Goal: Task Accomplishment & Management: Manage account settings

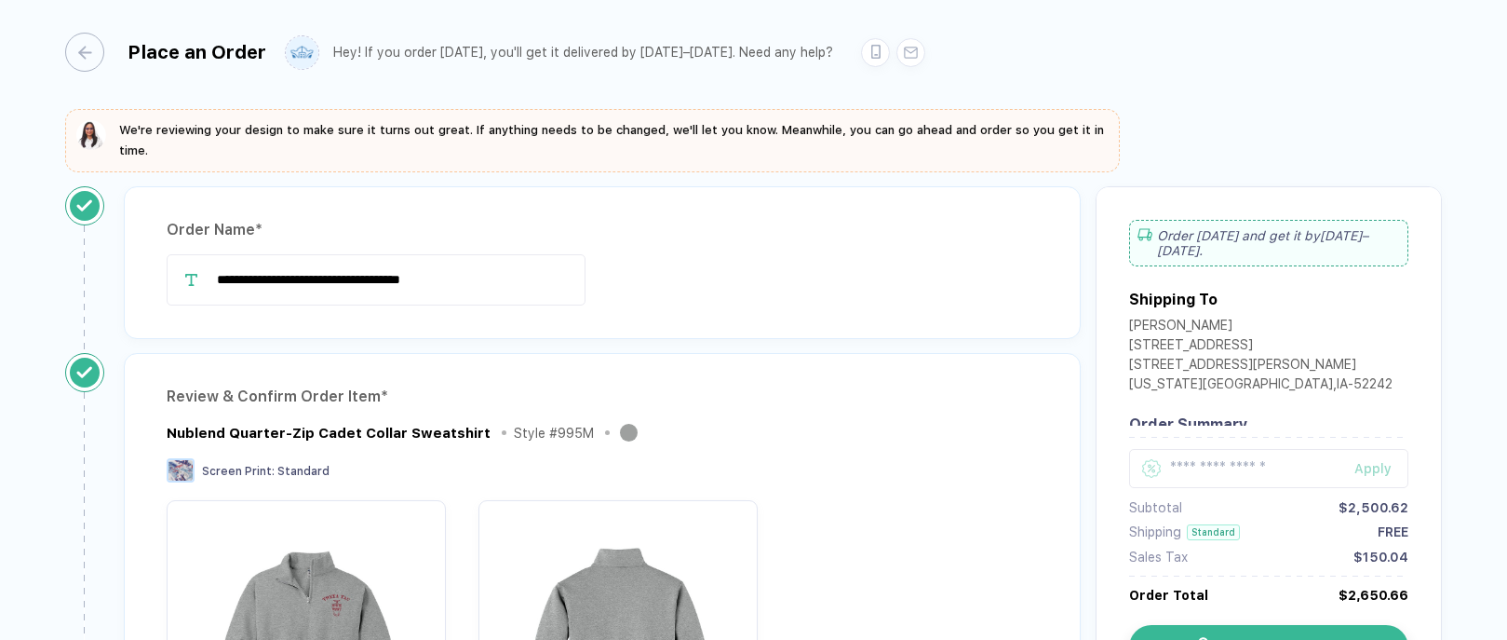
scroll to position [1435, 0]
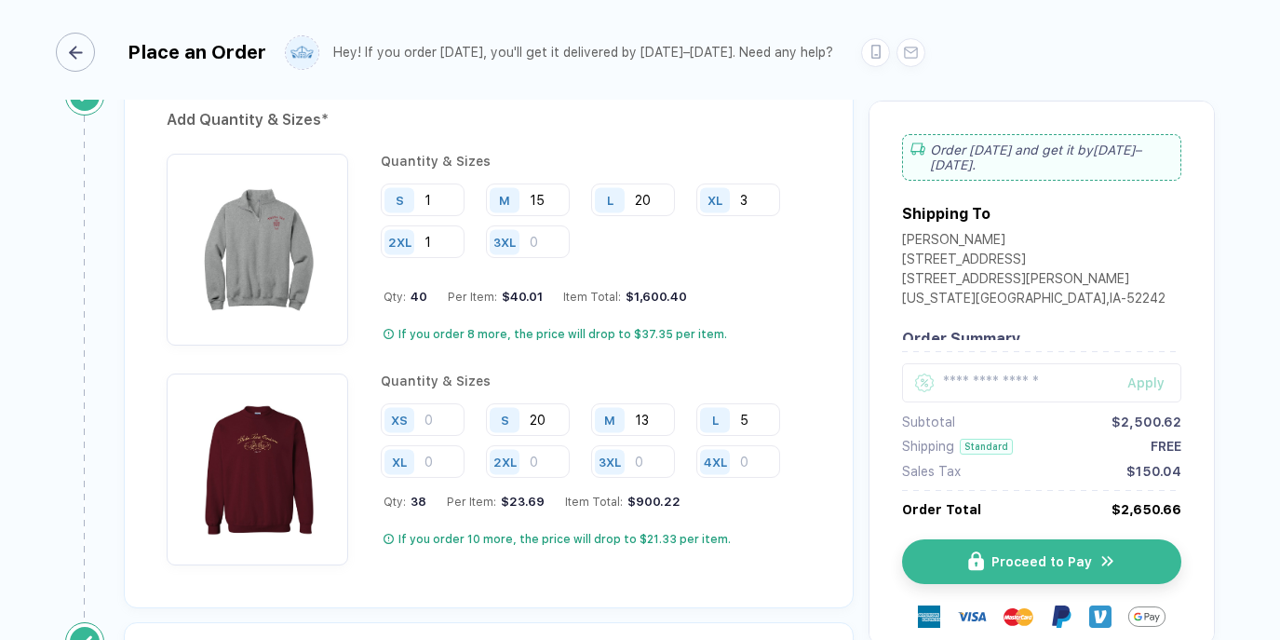
click at [79, 64] on div "button" at bounding box center [75, 52] width 39 height 39
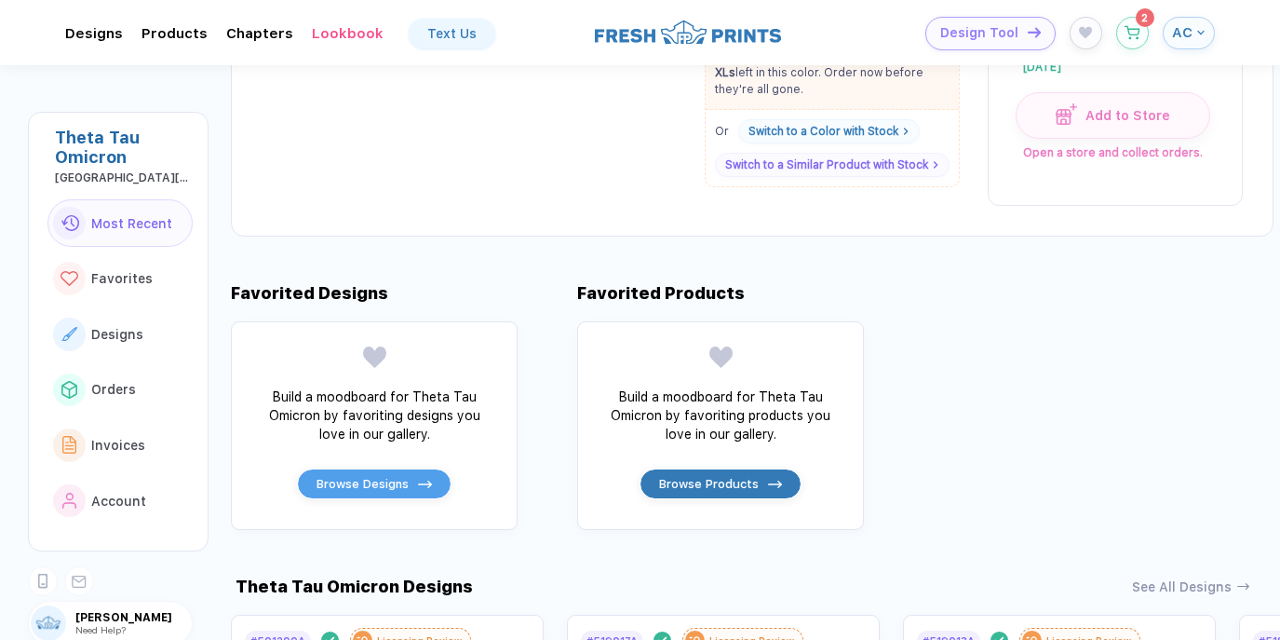
scroll to position [487, 0]
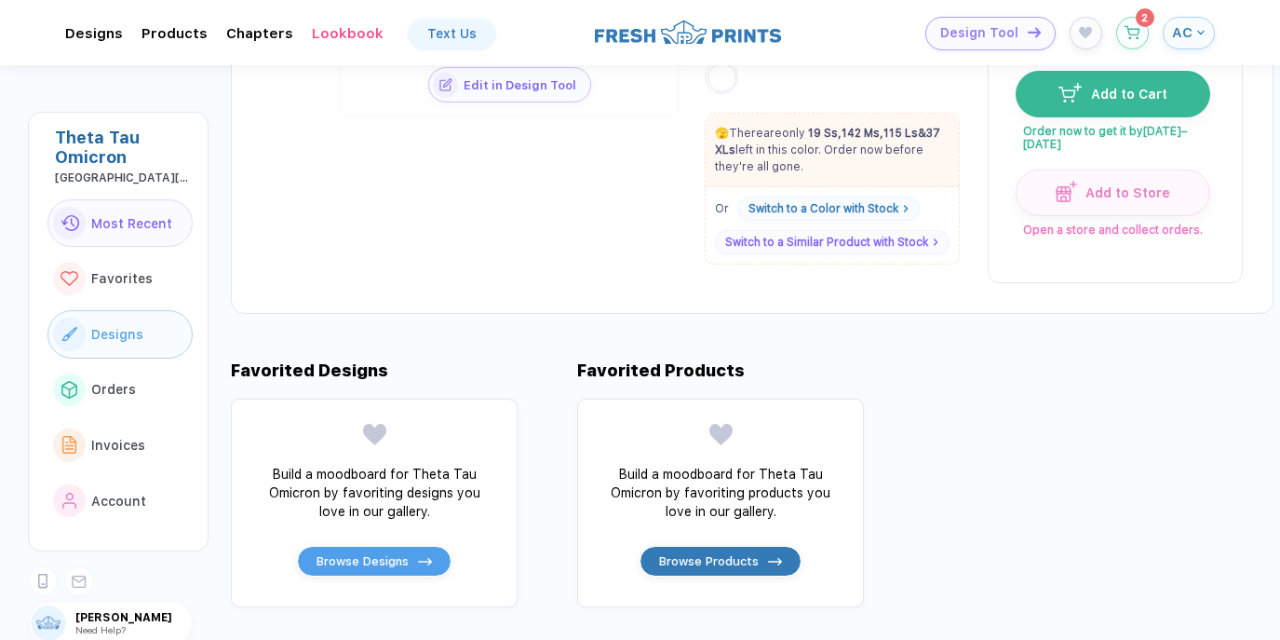
click at [93, 346] on button "Designs" at bounding box center [119, 334] width 145 height 48
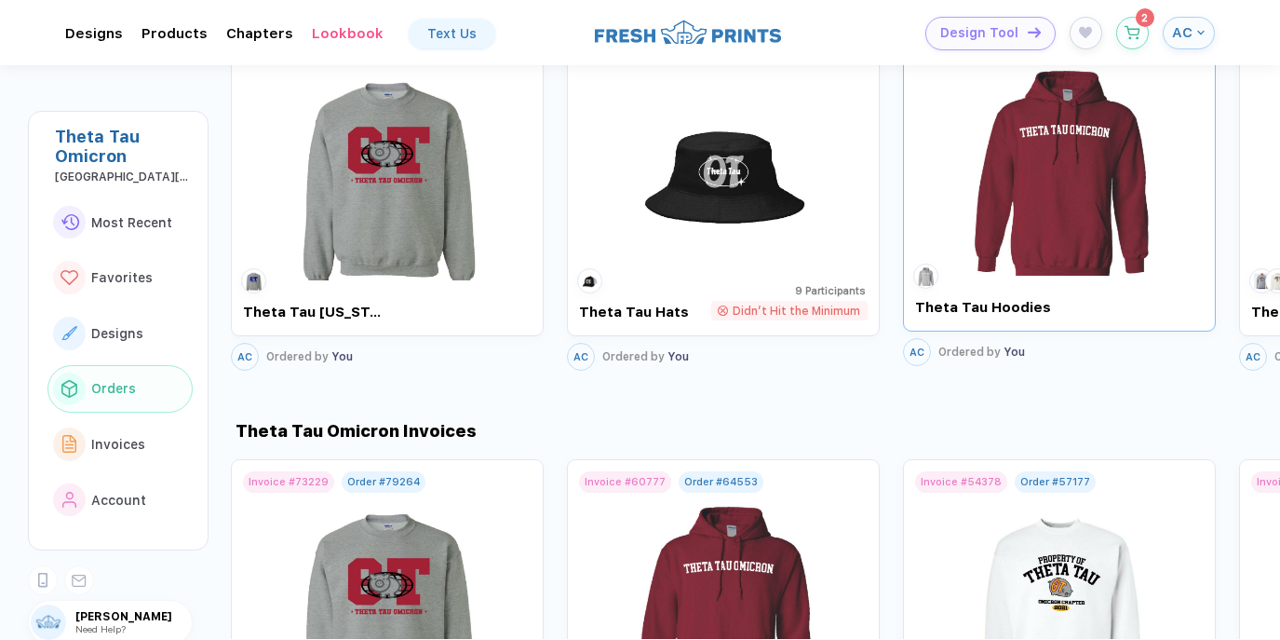
scroll to position [1587, 0]
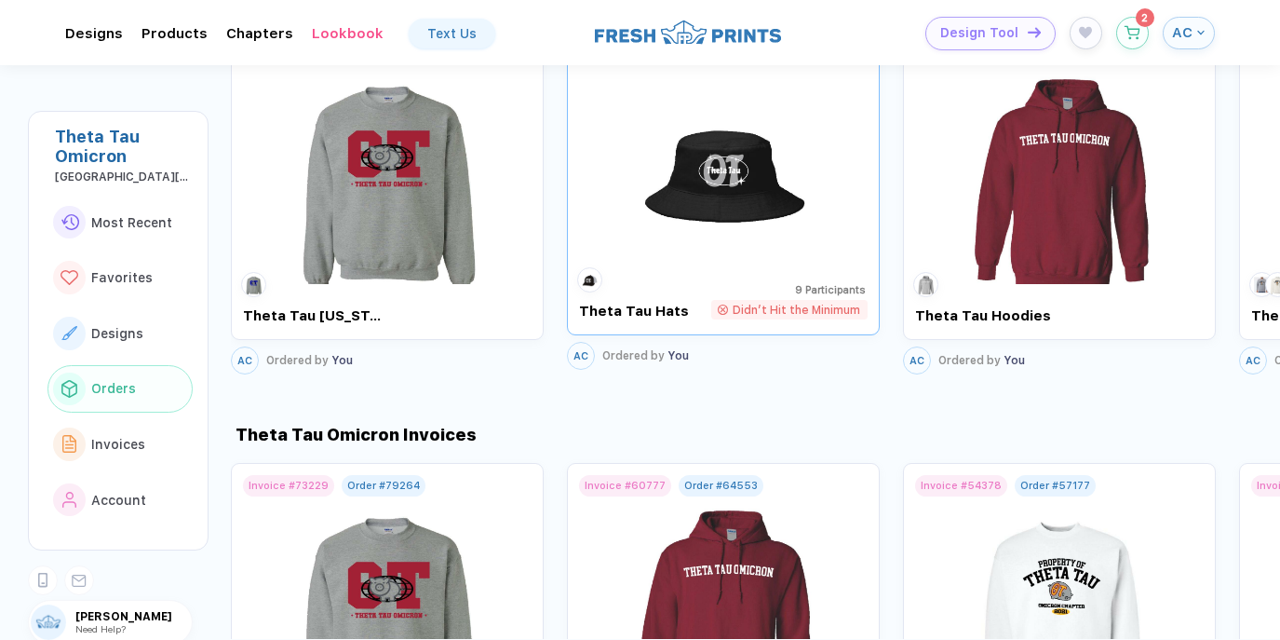
drag, startPoint x: 897, startPoint y: 397, endPoint x: 721, endPoint y: 372, distance: 178.5
click at [721, 372] on div "[PERSON_NAME] : [GEOGRAPHIC_DATA][US_STATE] #501200A Version 2 Design Done Lice…" at bounding box center [755, 351] width 1049 height 574
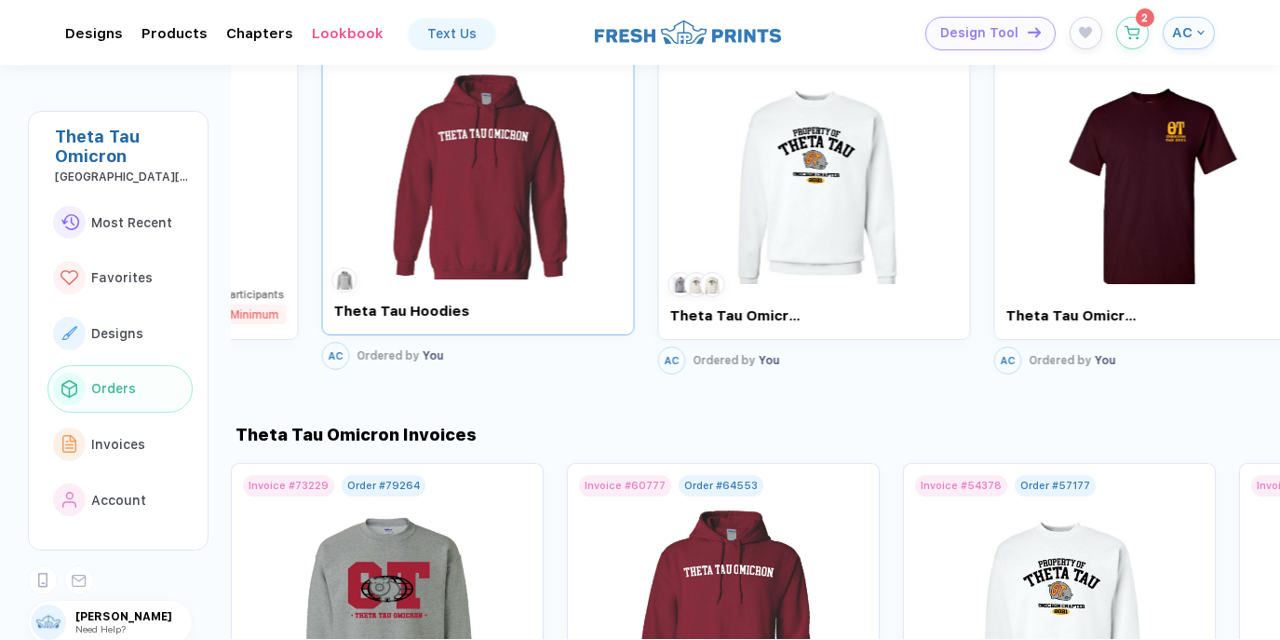
drag, startPoint x: 1066, startPoint y: 289, endPoint x: 467, endPoint y: 249, distance: 599.9
click at [467, 249] on div "# 64553 Delivered Theta Tau Hoodies" at bounding box center [477, 178] width 313 height 313
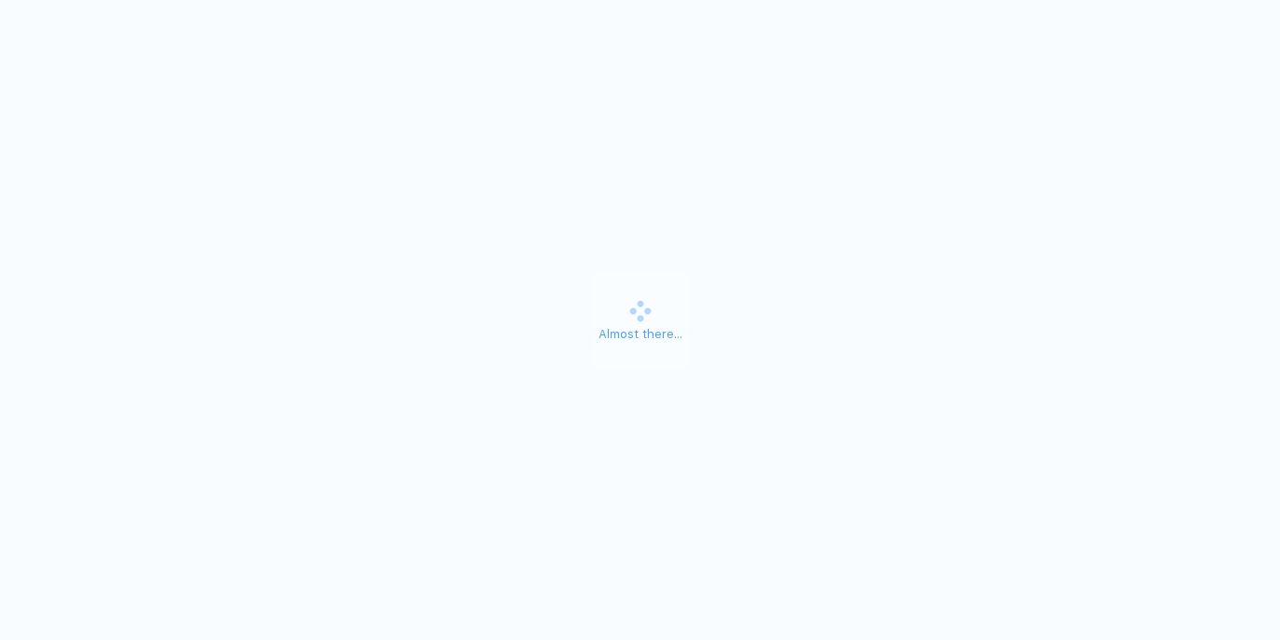
click at [1216, 226] on div "Almost there..." at bounding box center [640, 320] width 1280 height 640
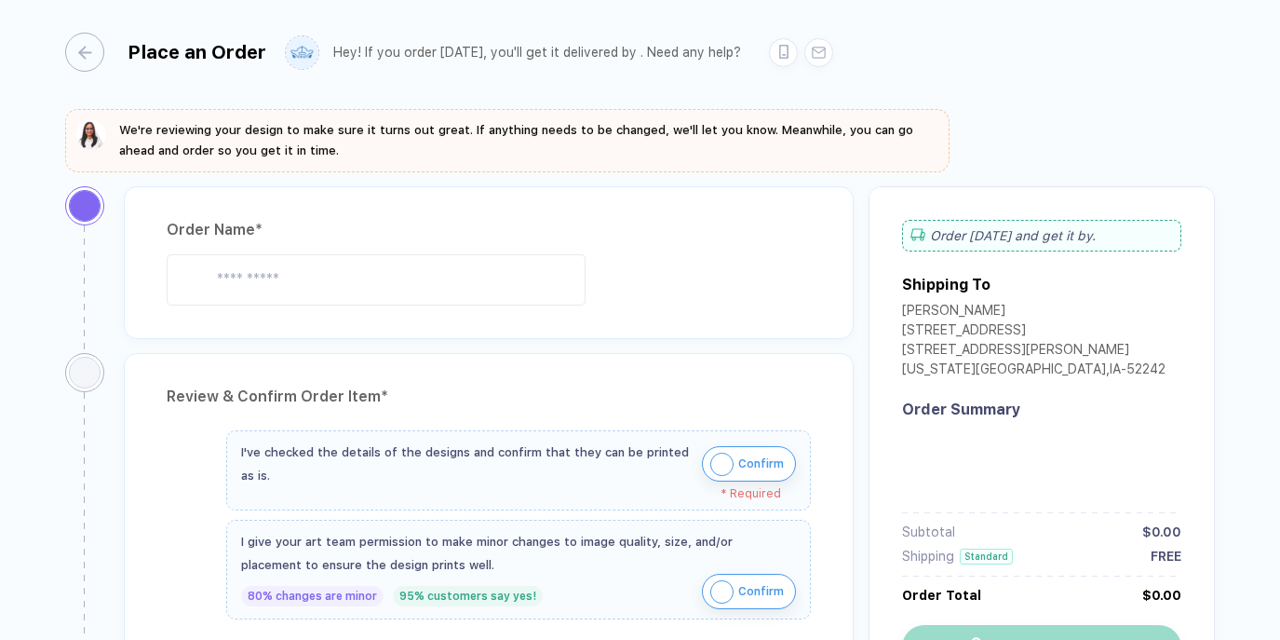
type input "**********"
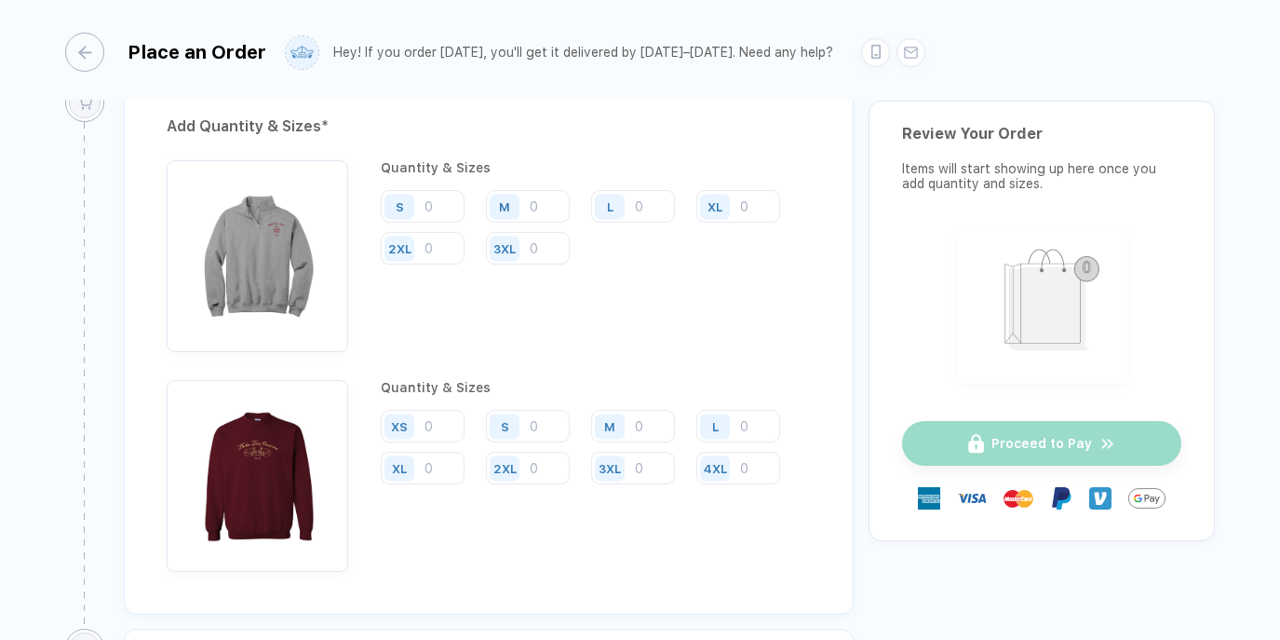
scroll to position [1439, 0]
